Goal: Navigation & Orientation: Find specific page/section

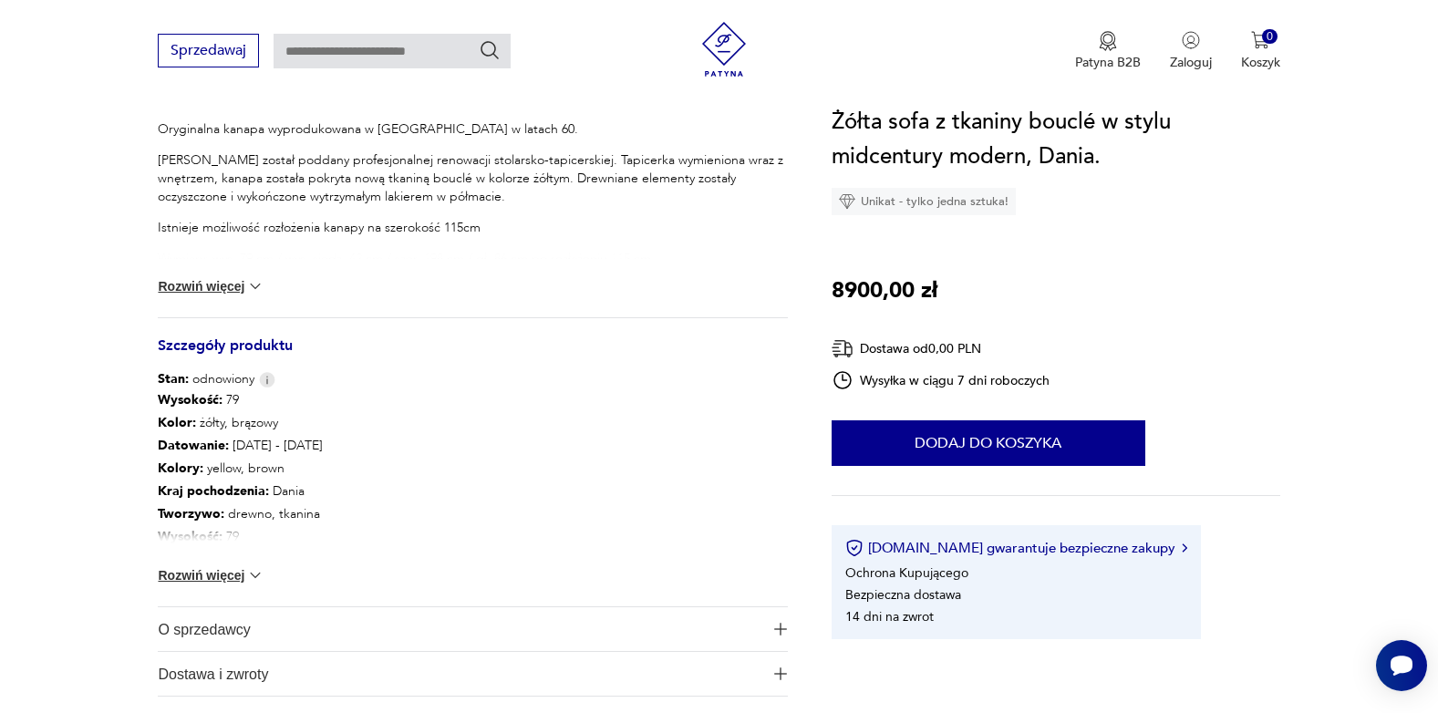
scroll to position [1003, 0]
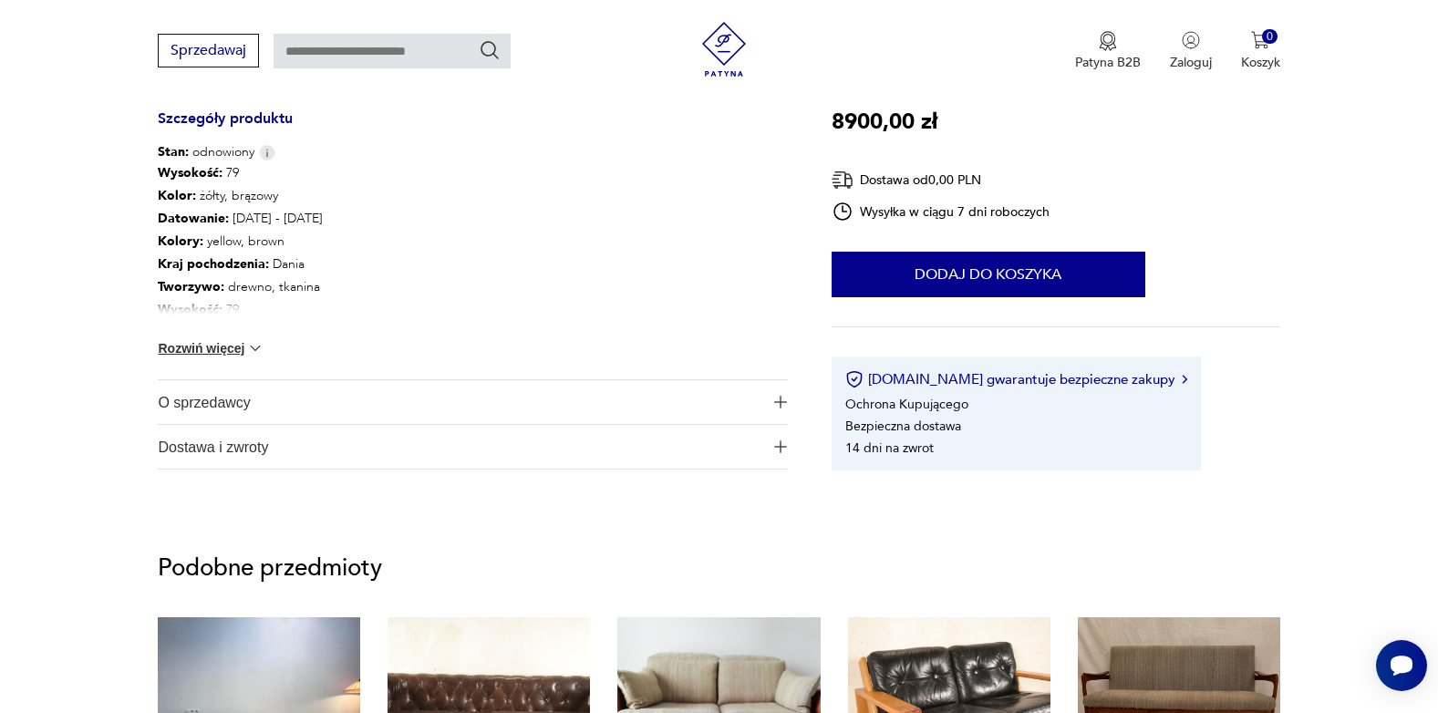
click at [212, 353] on button "Rozwiń więcej" at bounding box center [211, 348] width 106 height 18
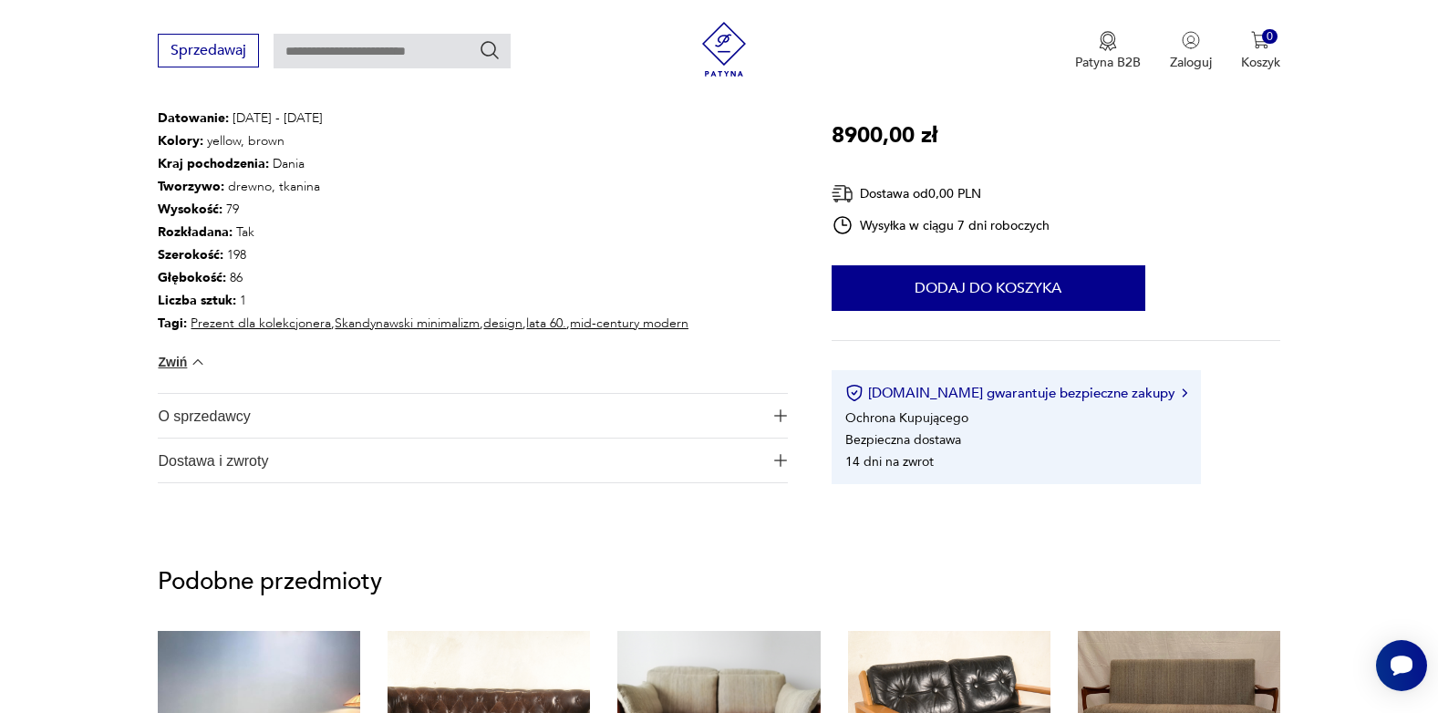
scroll to position [1277, 0]
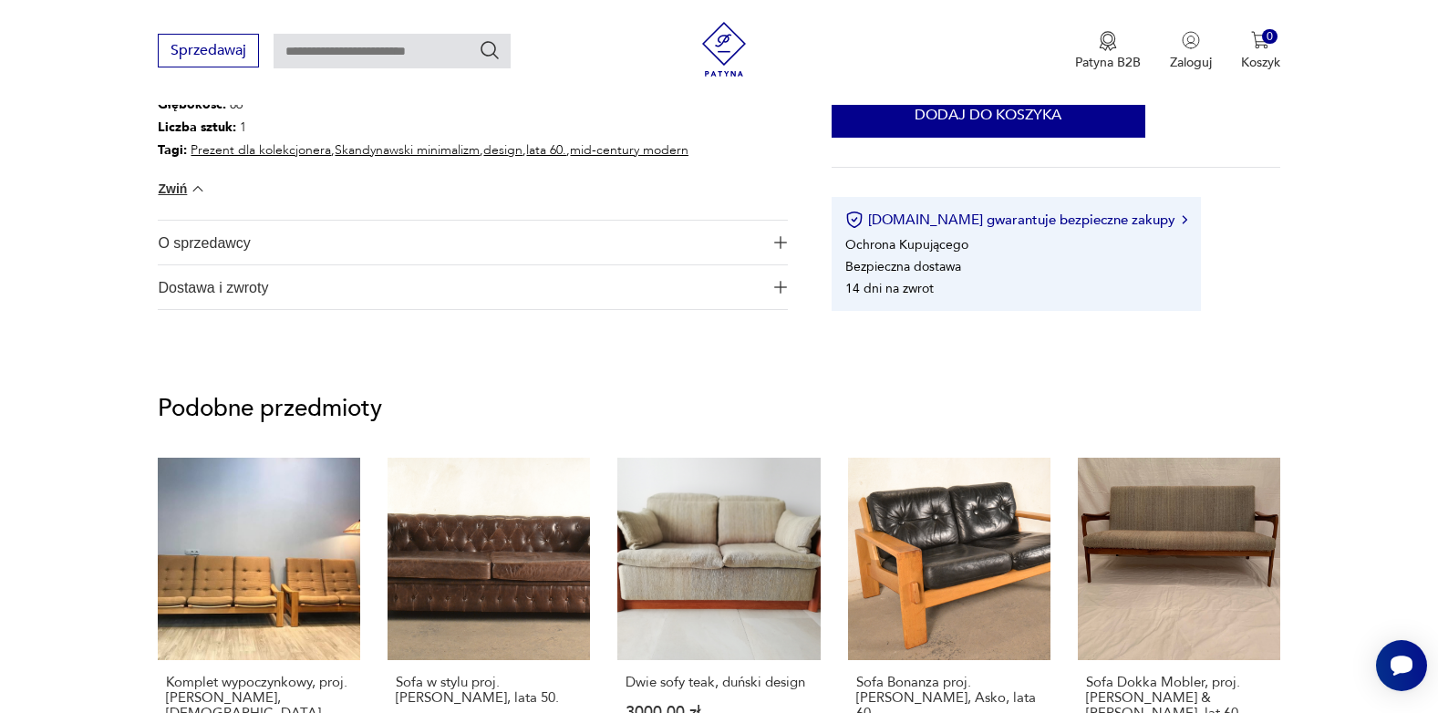
click at [224, 251] on span "O sprzedawcy" at bounding box center [460, 243] width 605 height 44
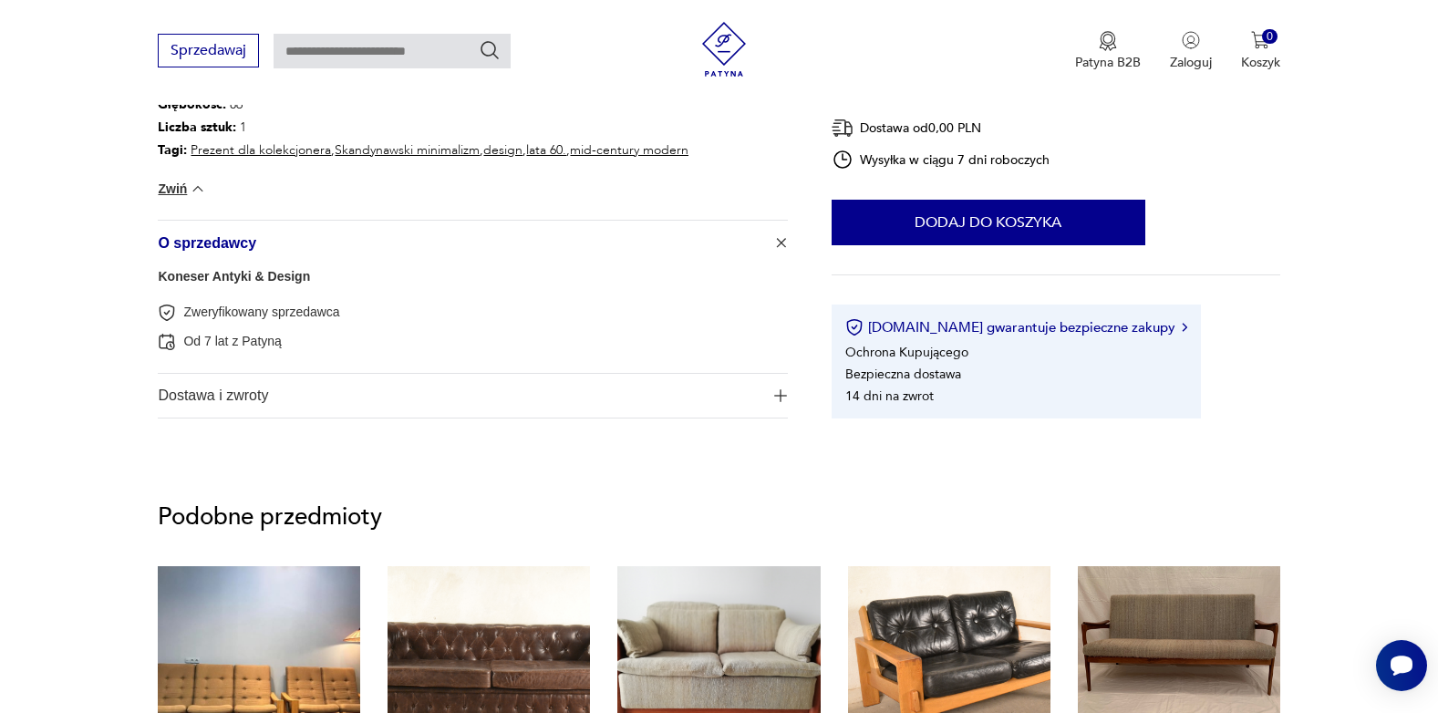
click at [276, 280] on link "Koneser Antyki & Design" at bounding box center [234, 276] width 152 height 15
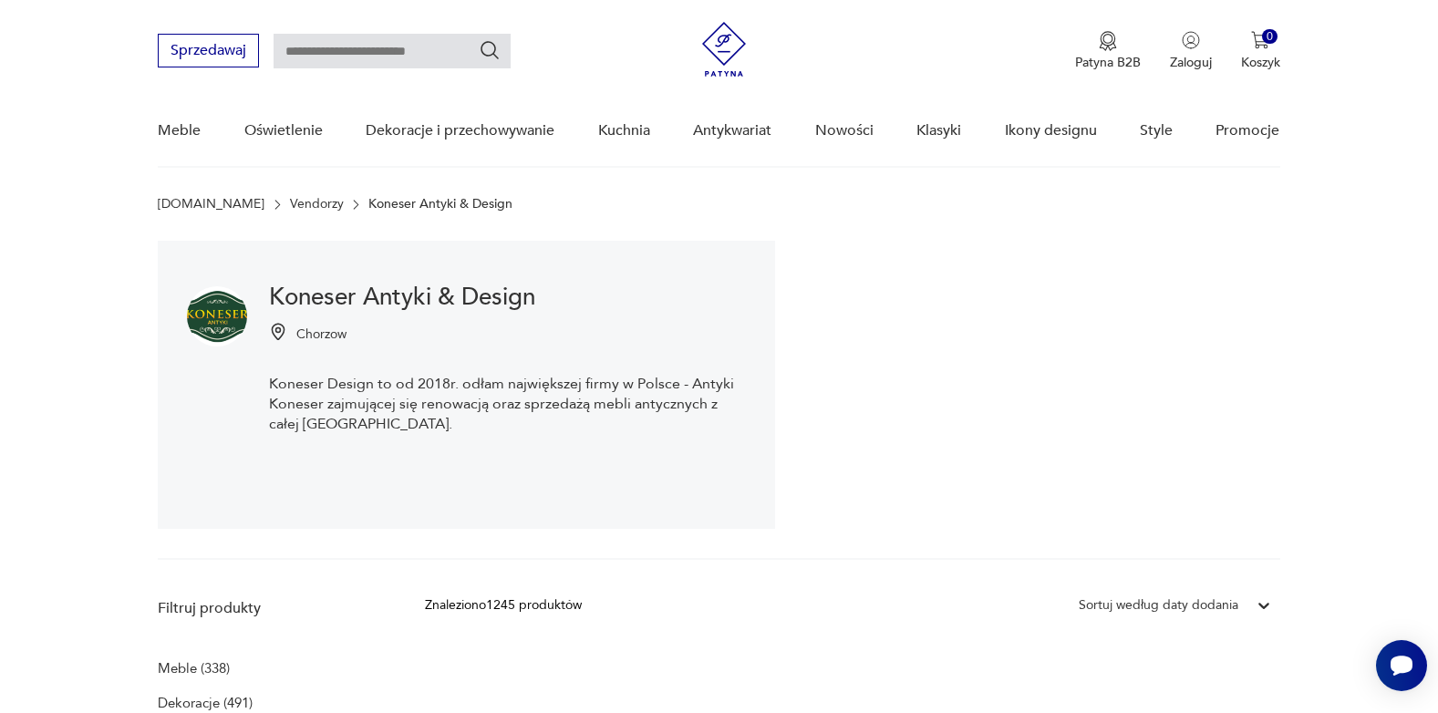
scroll to position [10, 0]
